Goal: Navigation & Orientation: Find specific page/section

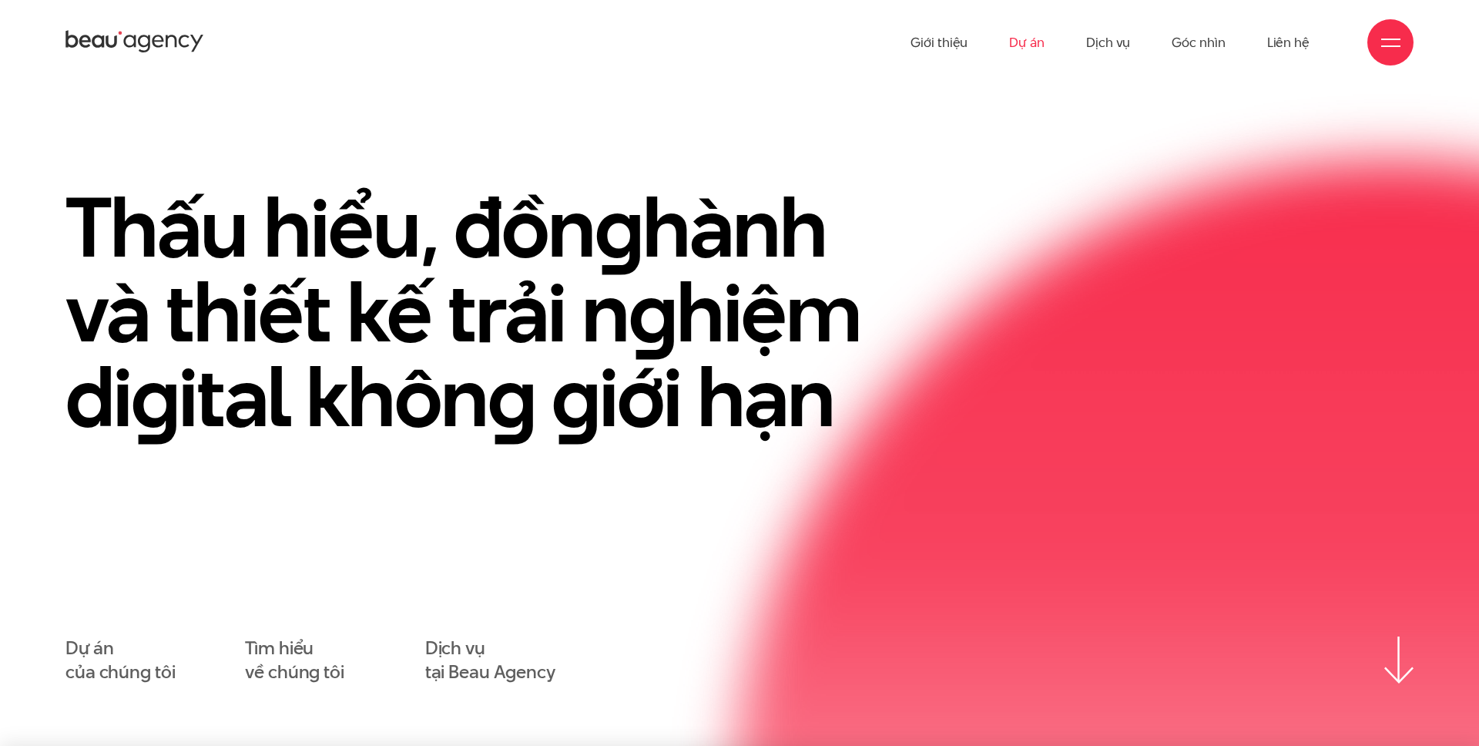
click at [1025, 37] on link "Dự án" at bounding box center [1026, 42] width 35 height 85
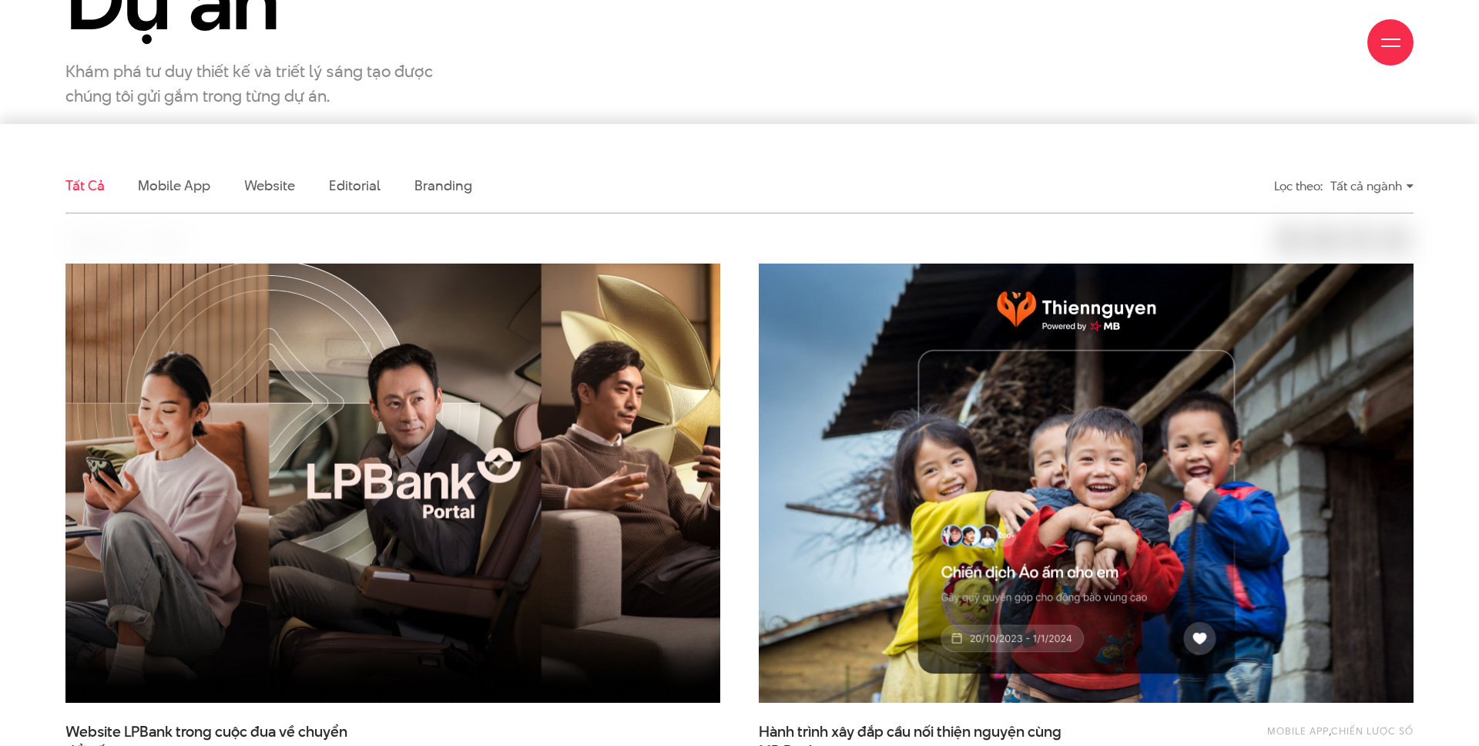
scroll to position [538, 0]
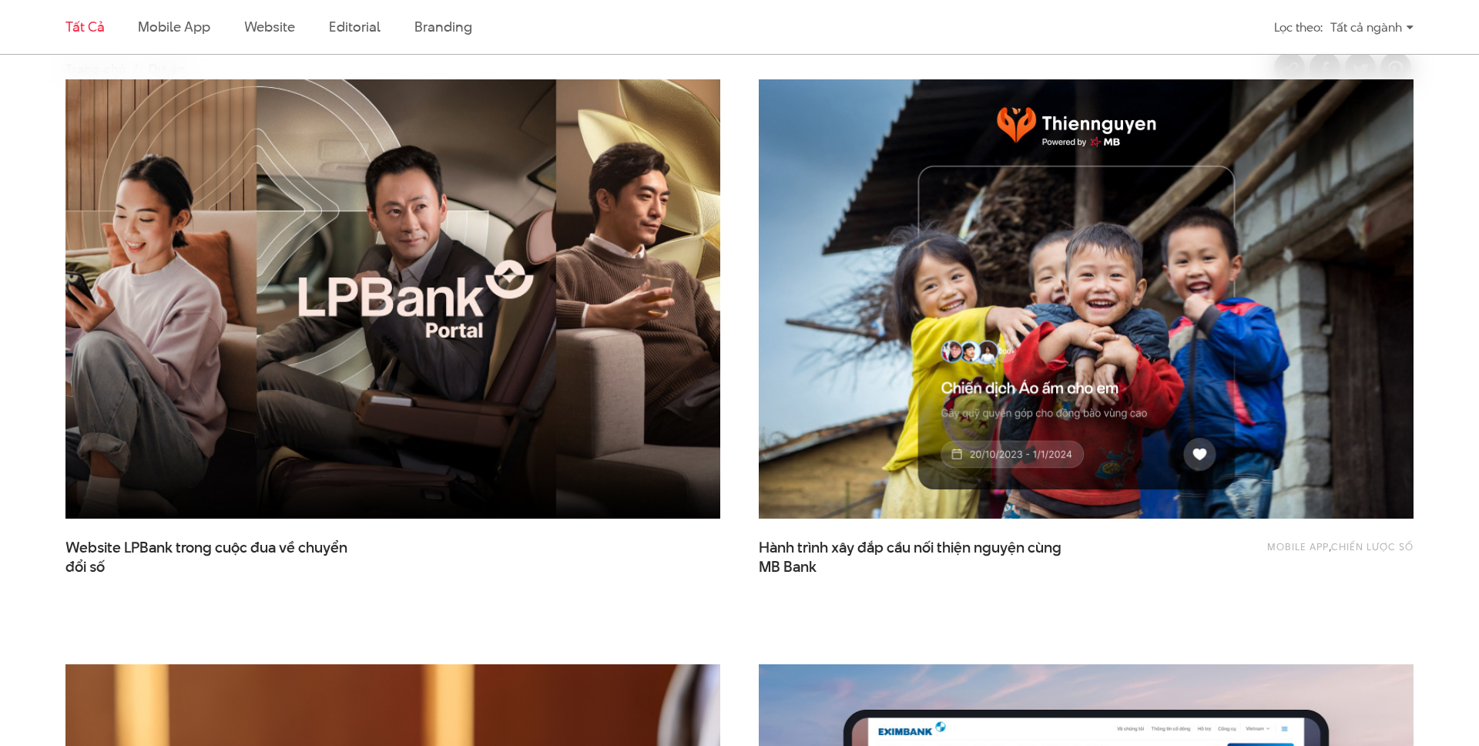
click at [493, 347] on img at bounding box center [393, 299] width 720 height 482
